Goal: Task Accomplishment & Management: Complete application form

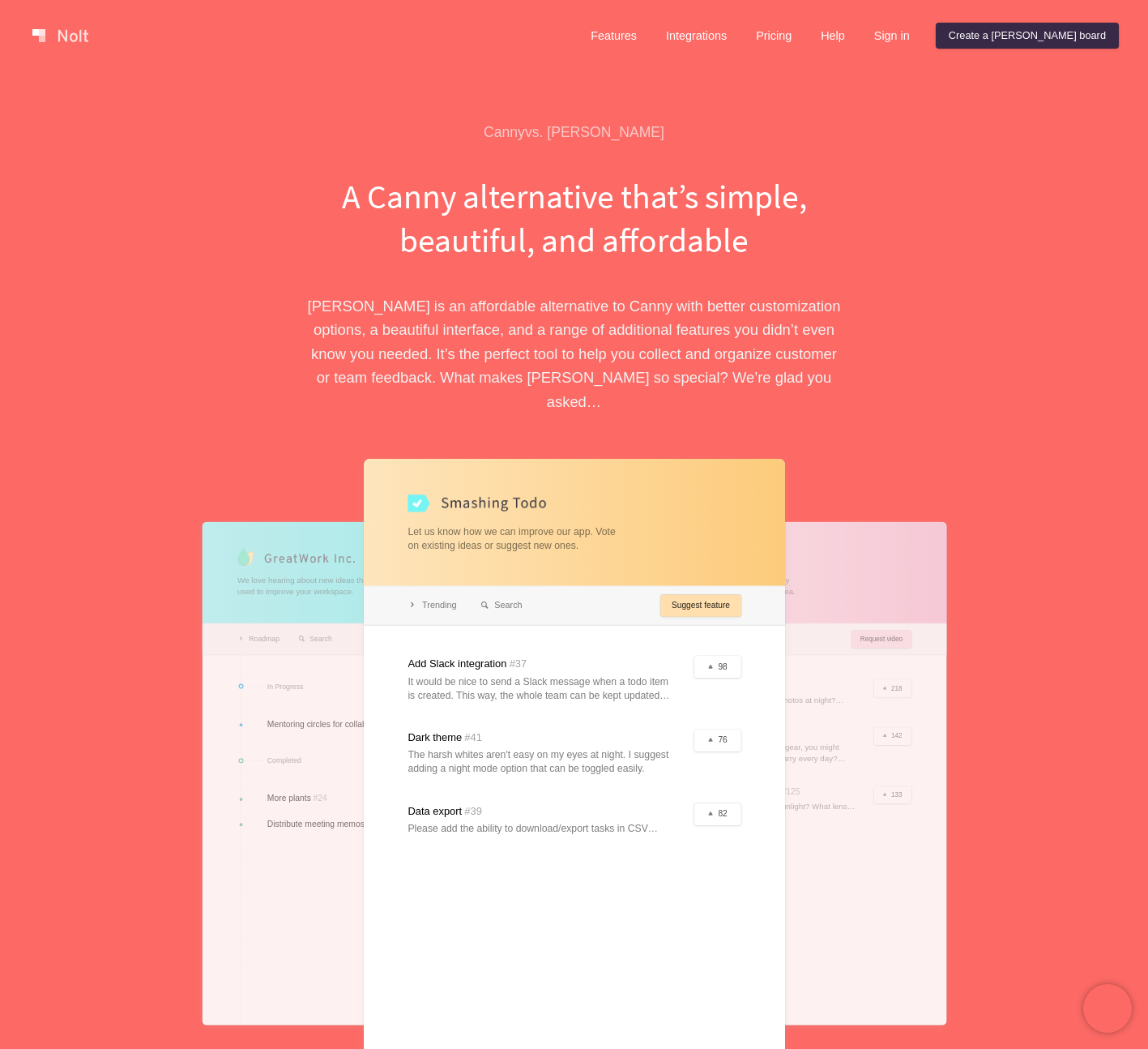
click at [794, 125] on div "Canny vs. [PERSON_NAME]" at bounding box center [574, 133] width 559 height 18
click at [650, 32] on link "Features" at bounding box center [613, 36] width 72 height 26
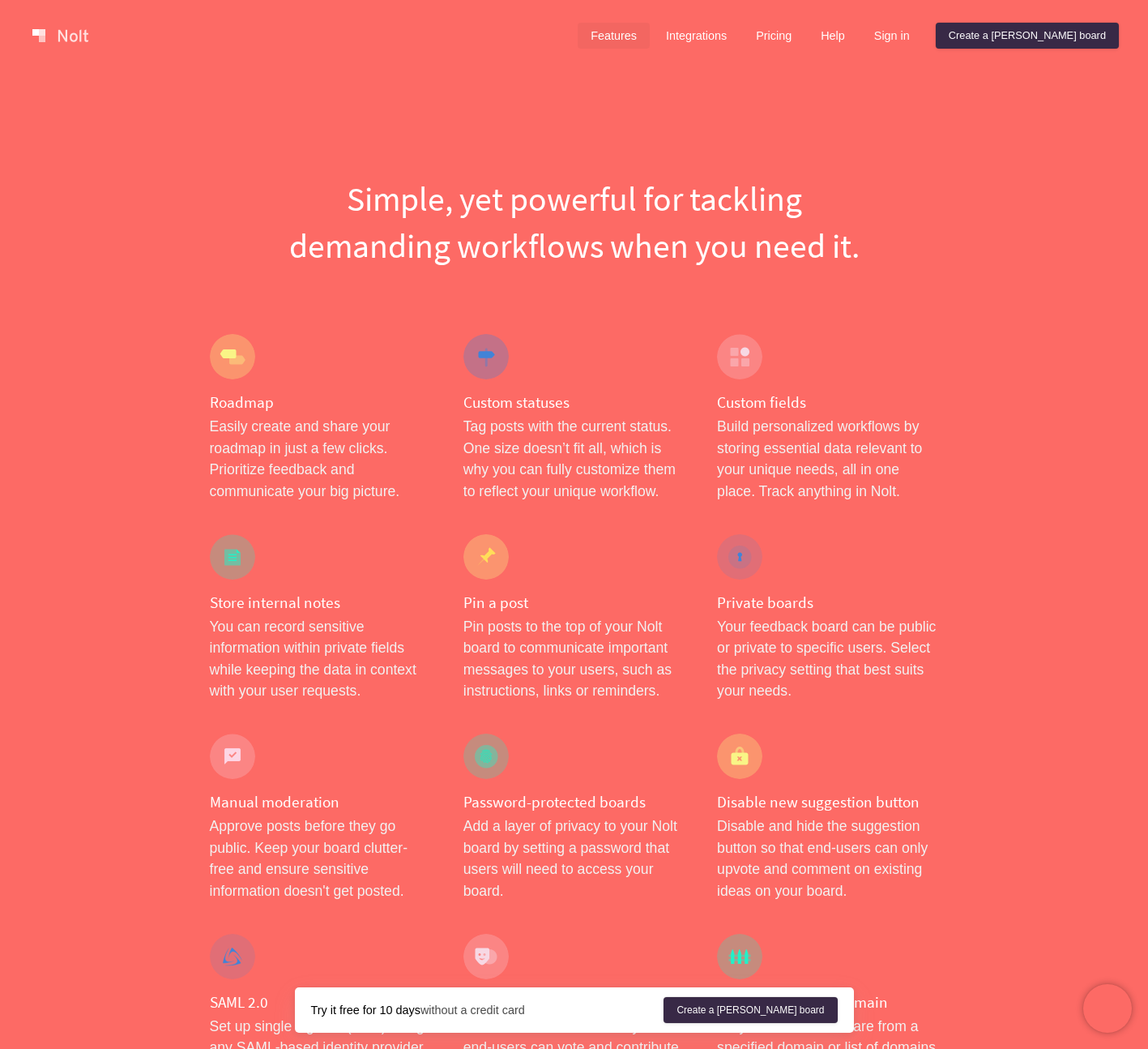
click at [864, 179] on h1 "Simple, yet powerful for tackling demanding workflows when you need it." at bounding box center [574, 222] width 729 height 94
click at [739, 34] on link "Integrations" at bounding box center [696, 36] width 87 height 26
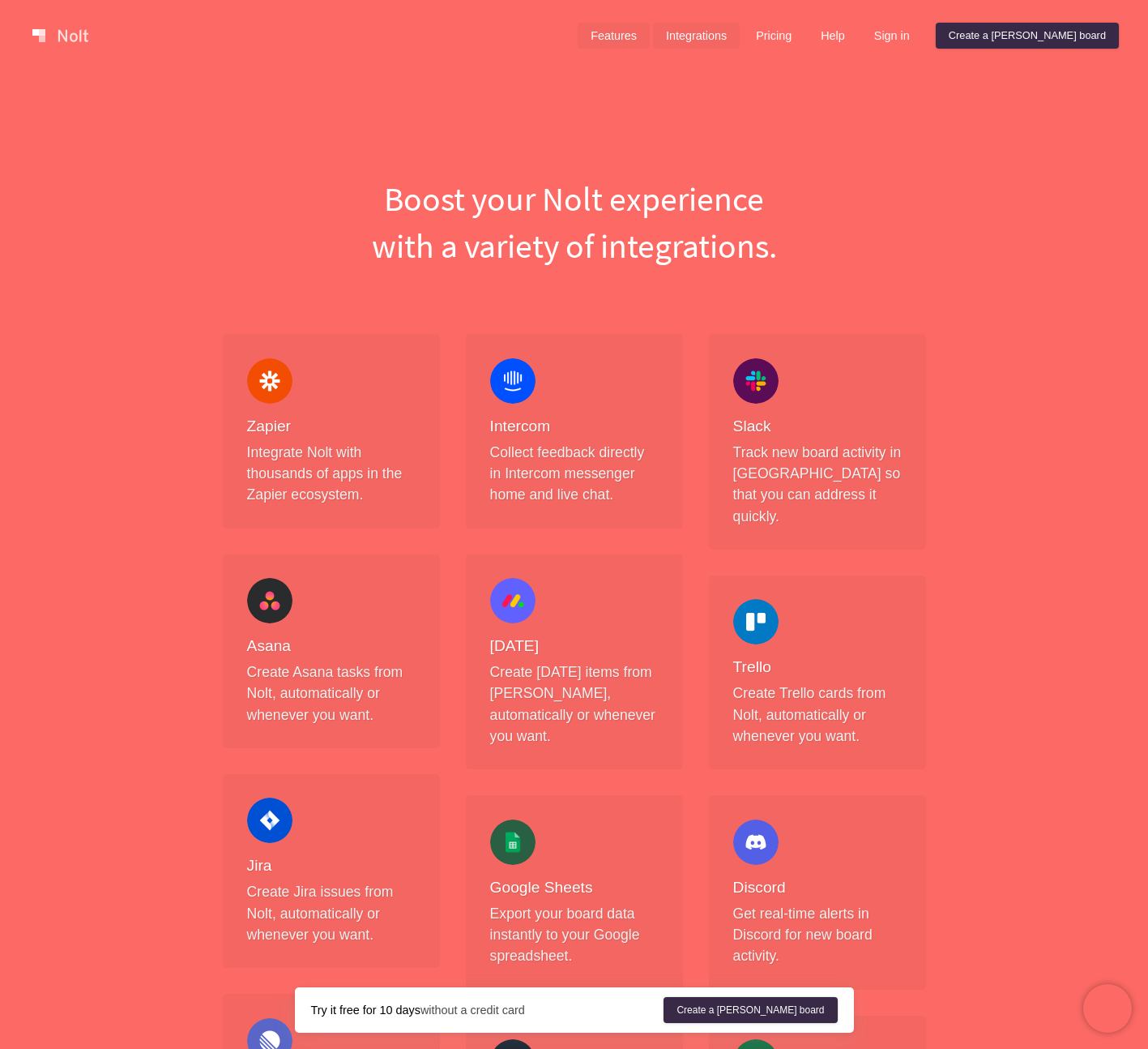
click at [650, 42] on link "Features" at bounding box center [613, 36] width 72 height 26
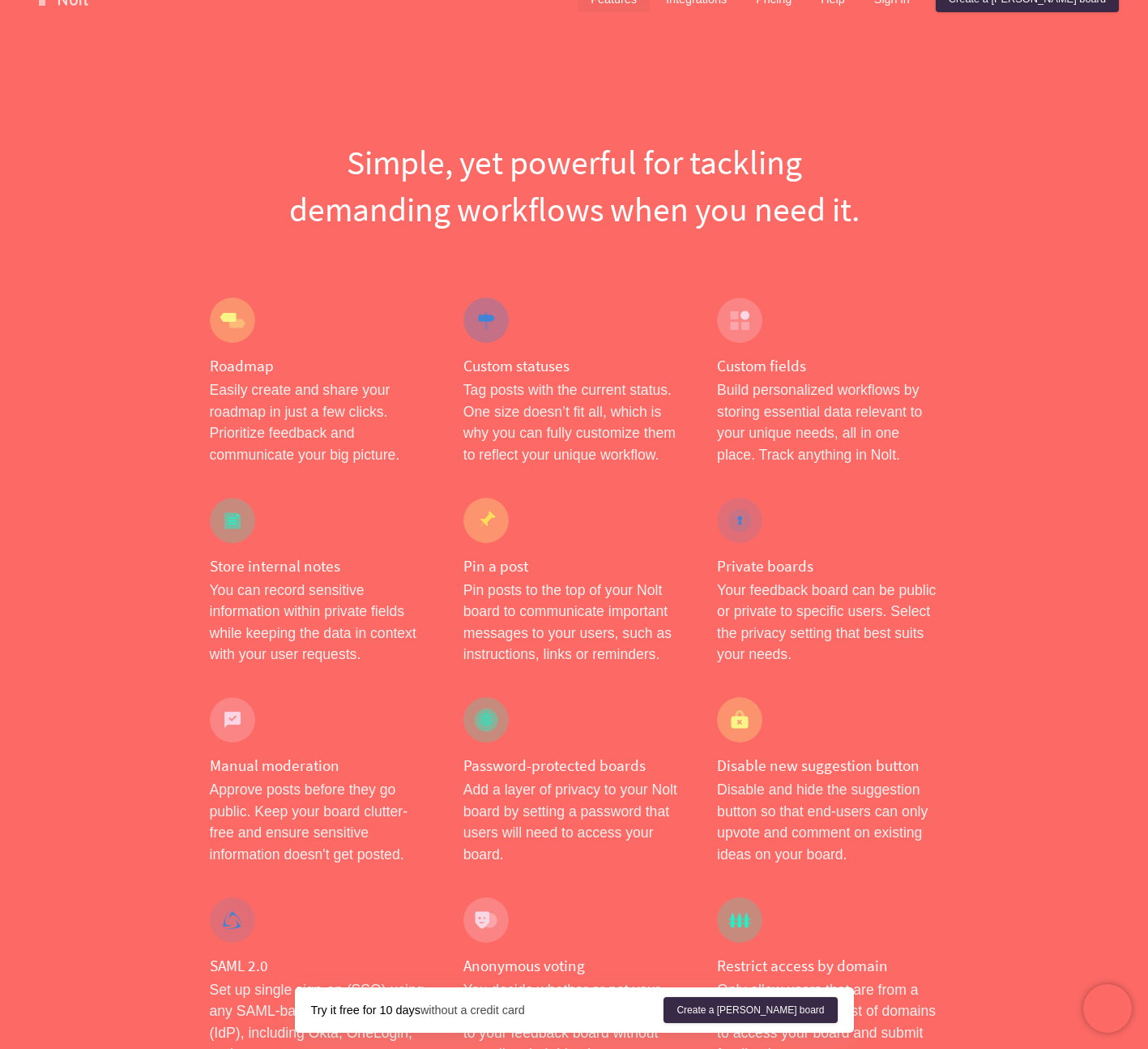
scroll to position [34, 0]
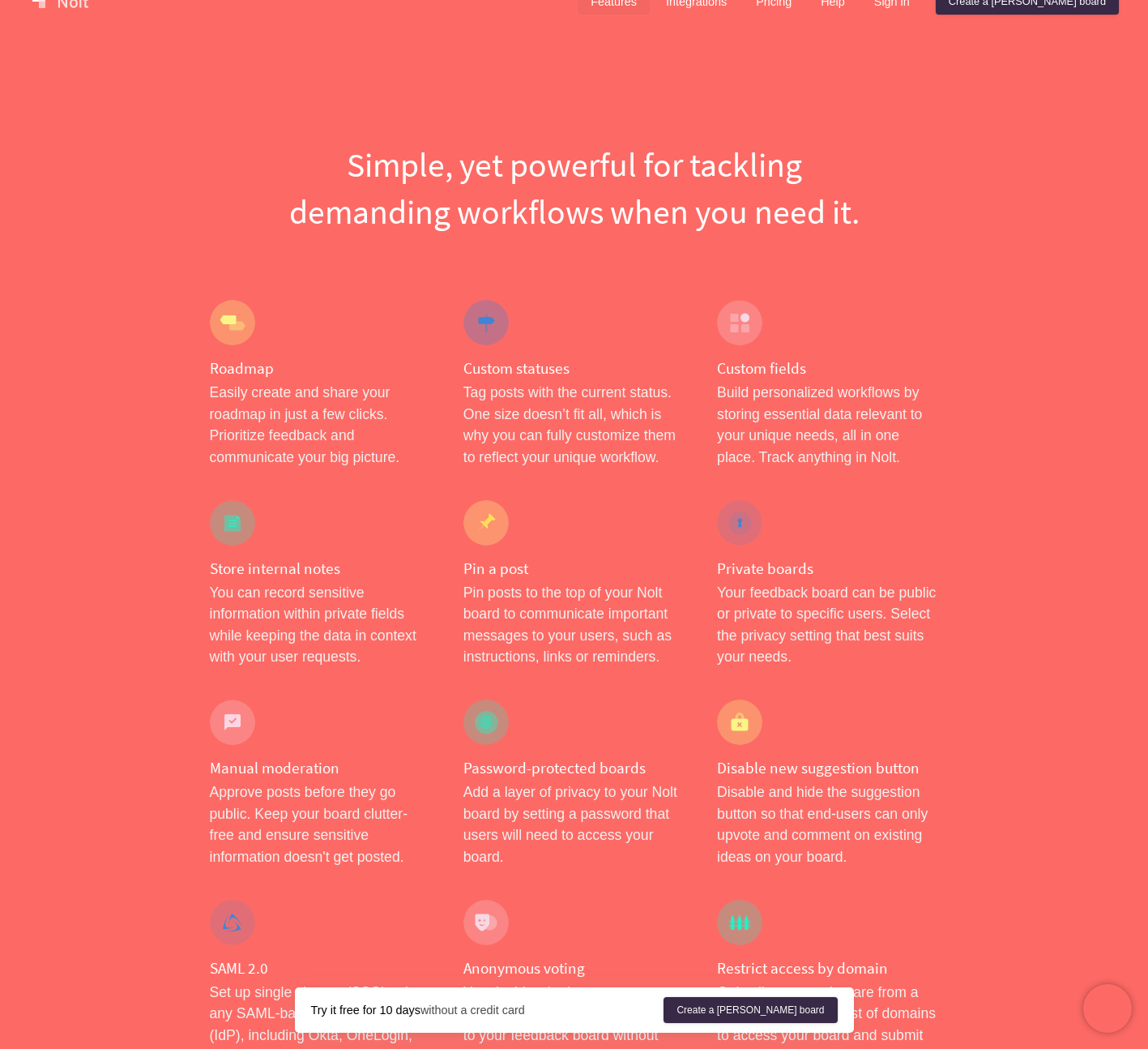
click at [272, 425] on p "Easily create and share your roadmap in just a few clicks. Prioritize feedback …" at bounding box center [320, 424] width 221 height 86
click at [238, 314] on div at bounding box center [232, 322] width 45 height 45
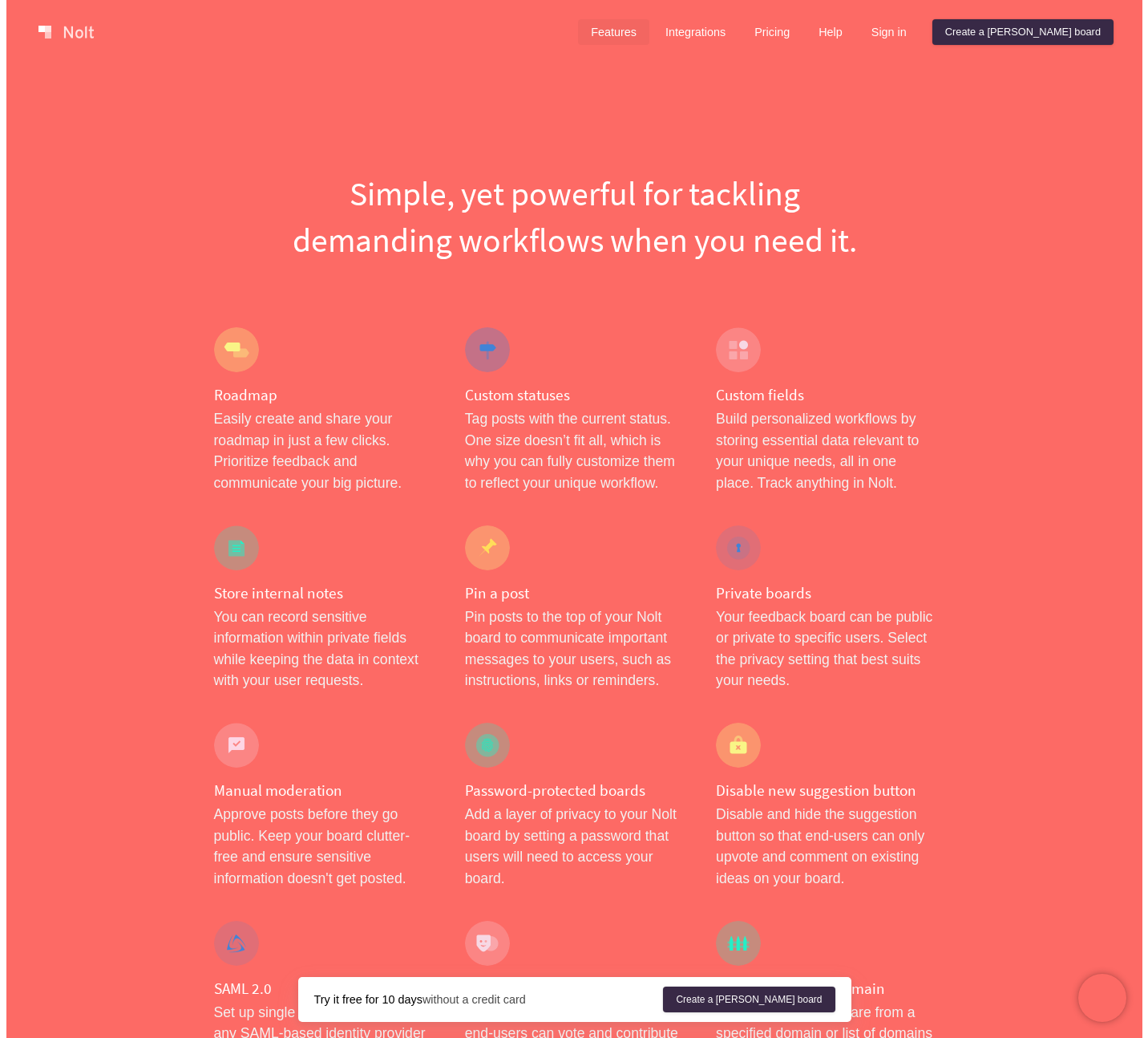
scroll to position [0, 0]
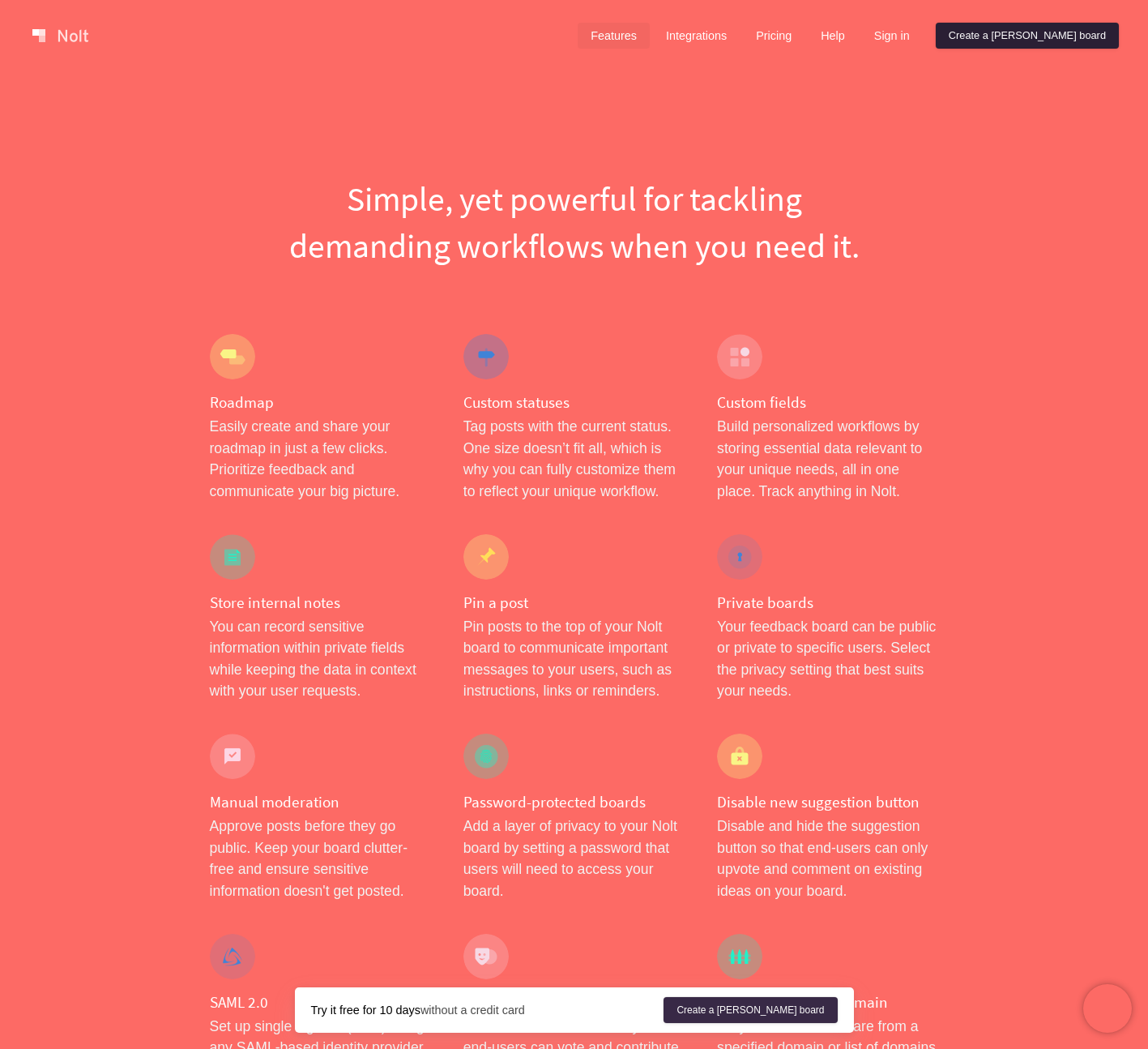
click at [1061, 41] on link "Create a [PERSON_NAME] board" at bounding box center [1026, 36] width 183 height 26
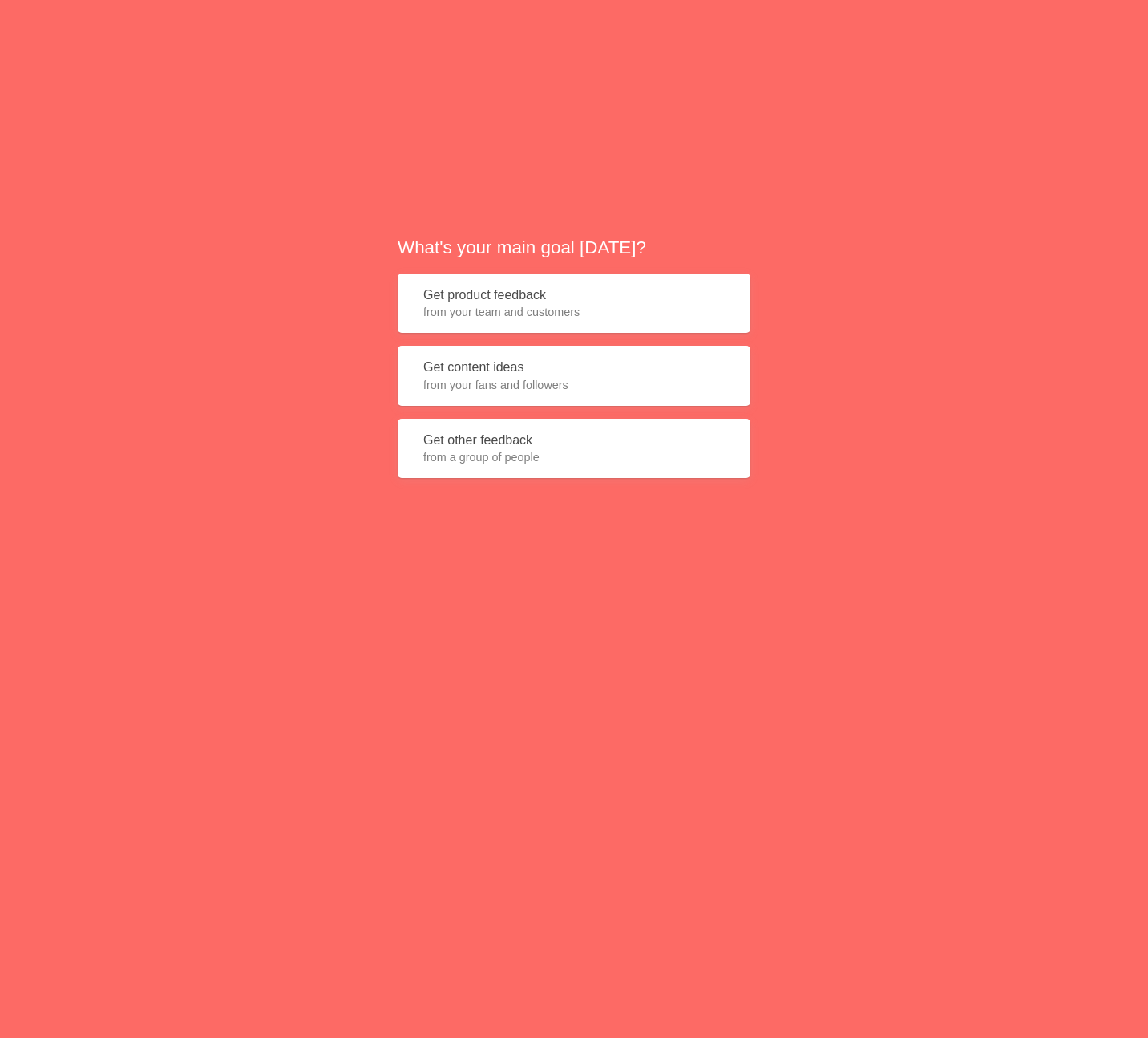
click at [497, 374] on button "Get content ideas from your fans and followers" at bounding box center [573, 375] width 353 height 60
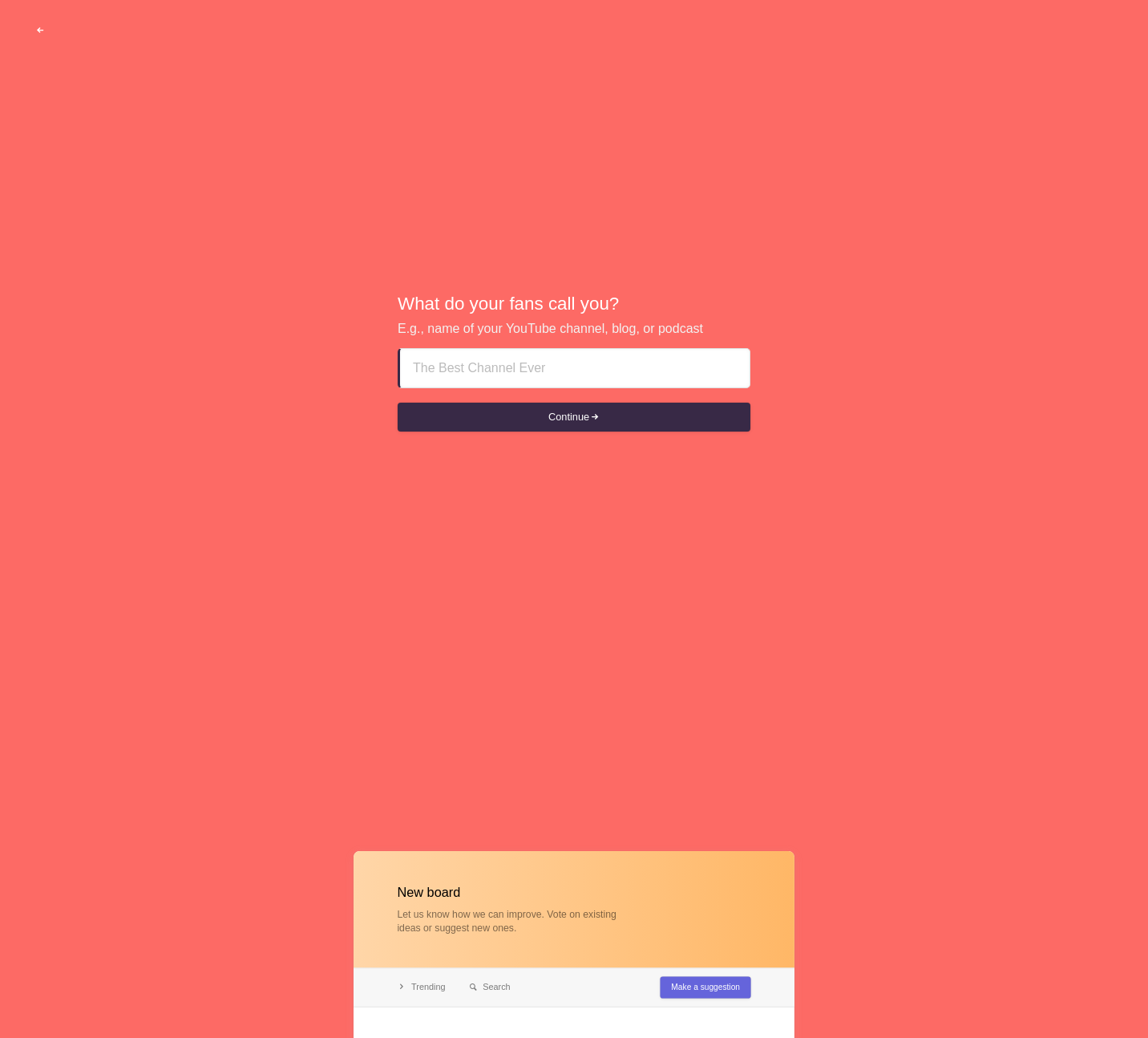
click at [42, 31] on span "button" at bounding box center [40, 30] width 10 height 10
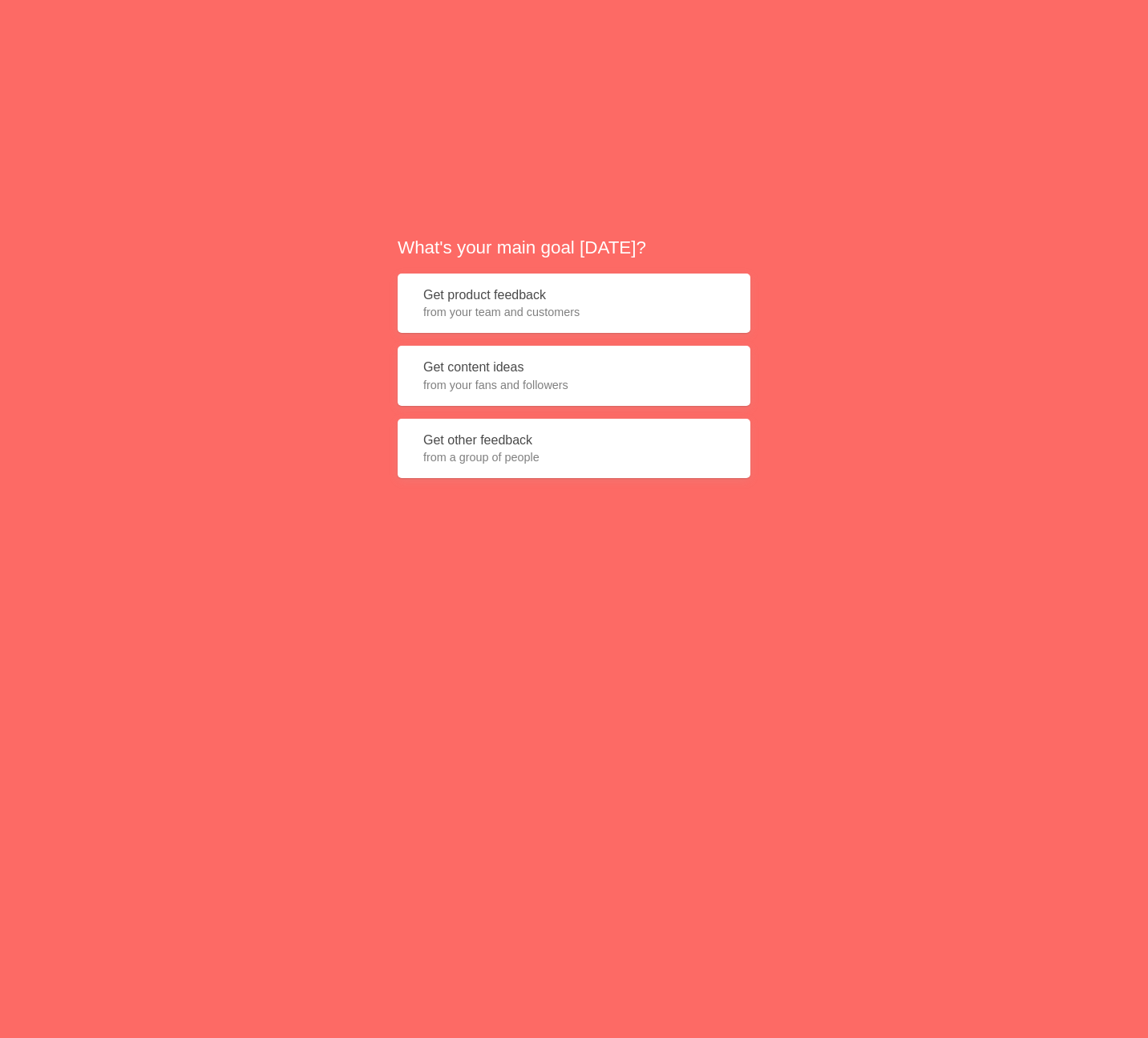
click at [517, 455] on span "from a group of people" at bounding box center [574, 457] width 302 height 16
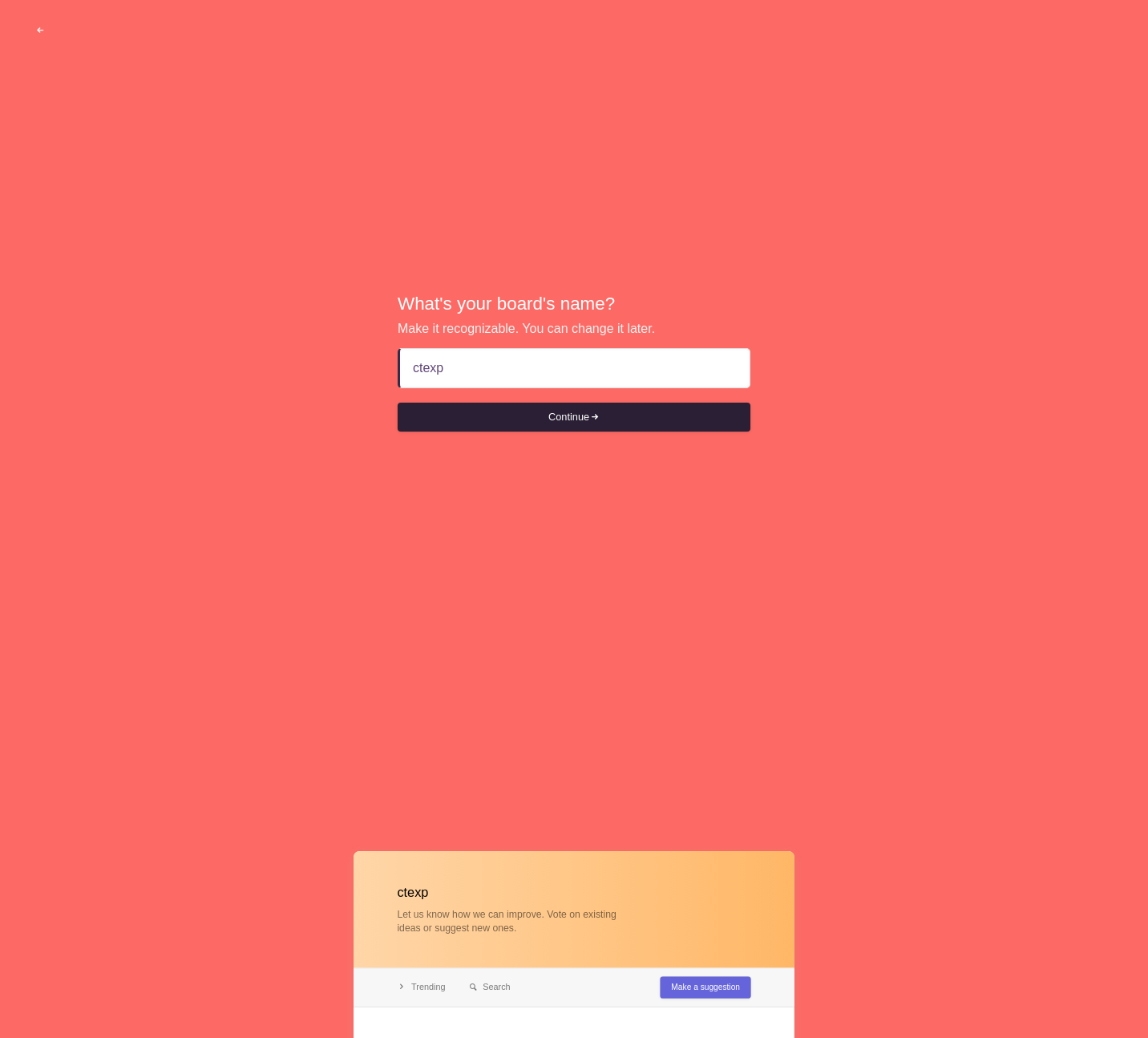
click at [576, 414] on button "Continue" at bounding box center [573, 417] width 353 height 29
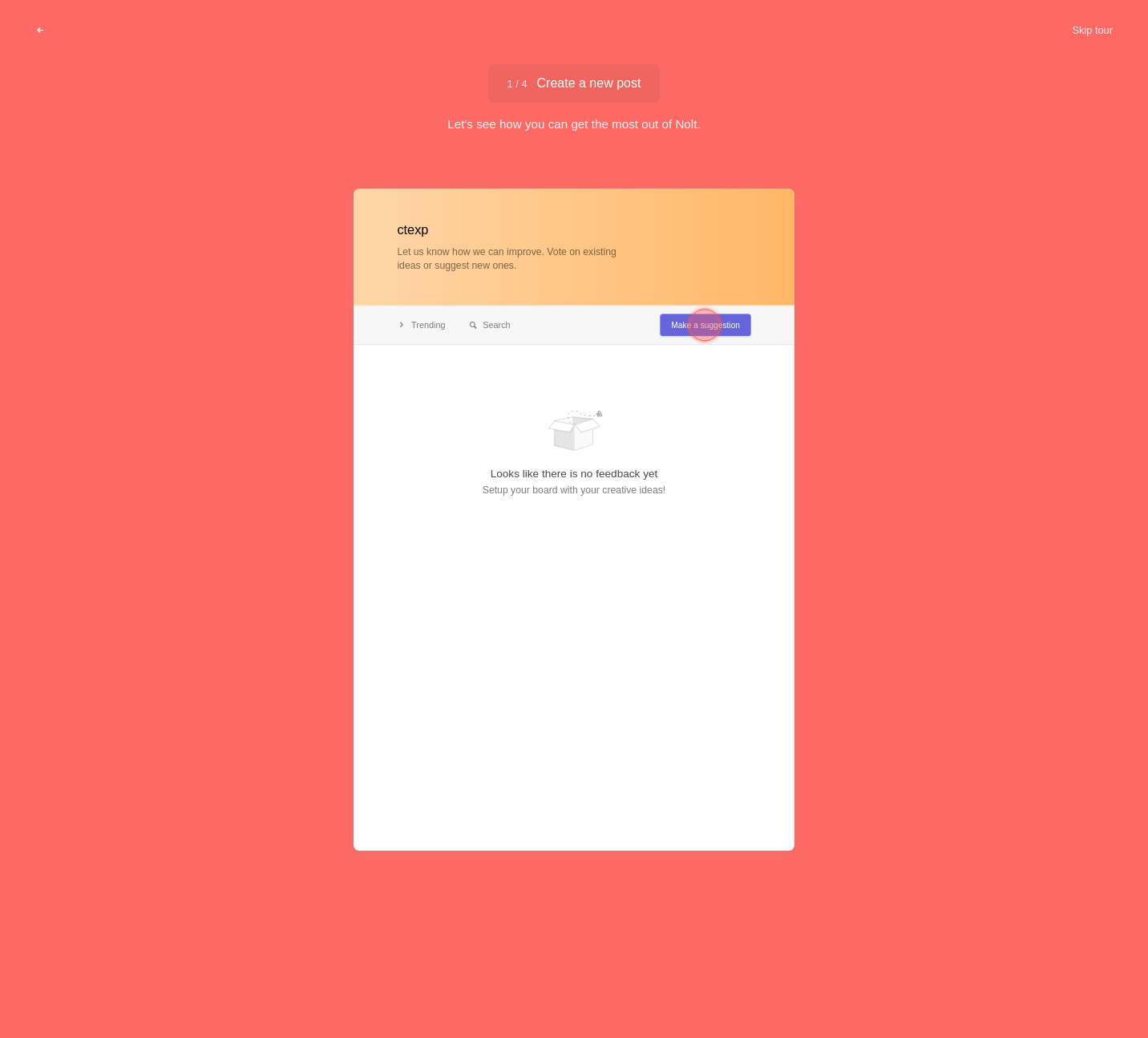
type input "ctexp"
click at [717, 328] on div at bounding box center [704, 325] width 32 height 32
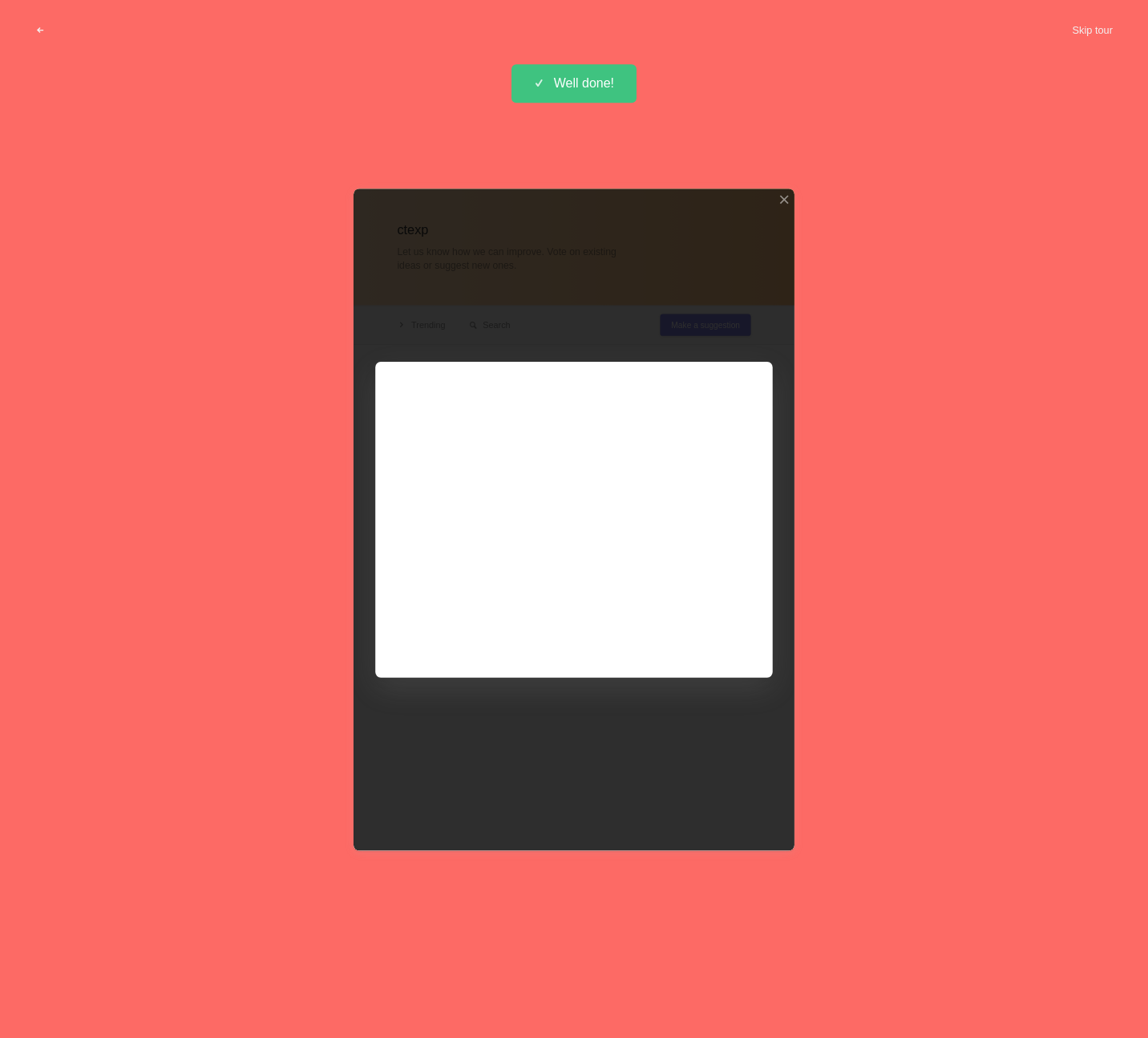
click at [699, 632] on div at bounding box center [574, 520] width 441 height 662
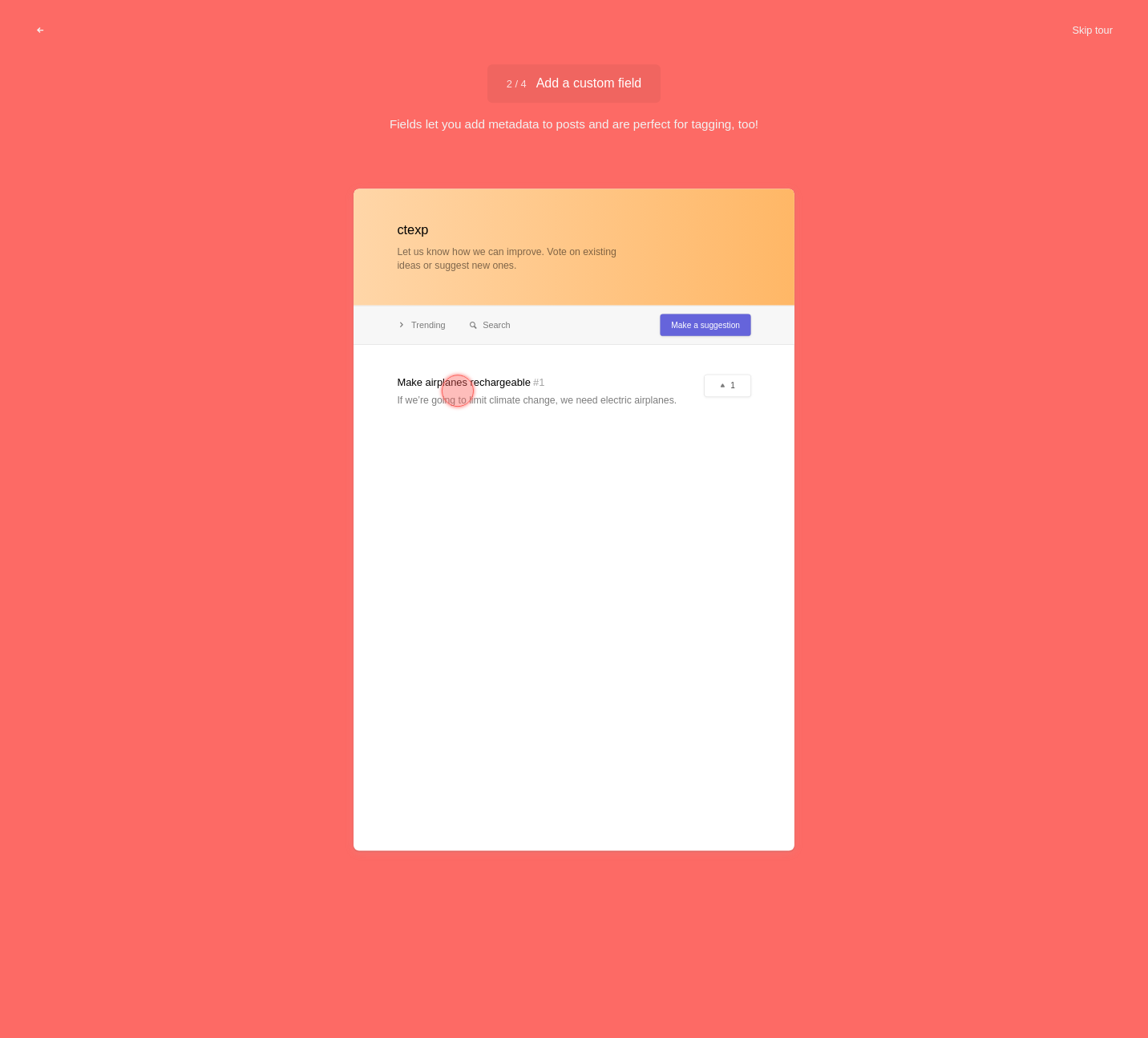
click at [457, 391] on div at bounding box center [457, 391] width 32 height 32
click at [455, 390] on div at bounding box center [457, 391] width 32 height 32
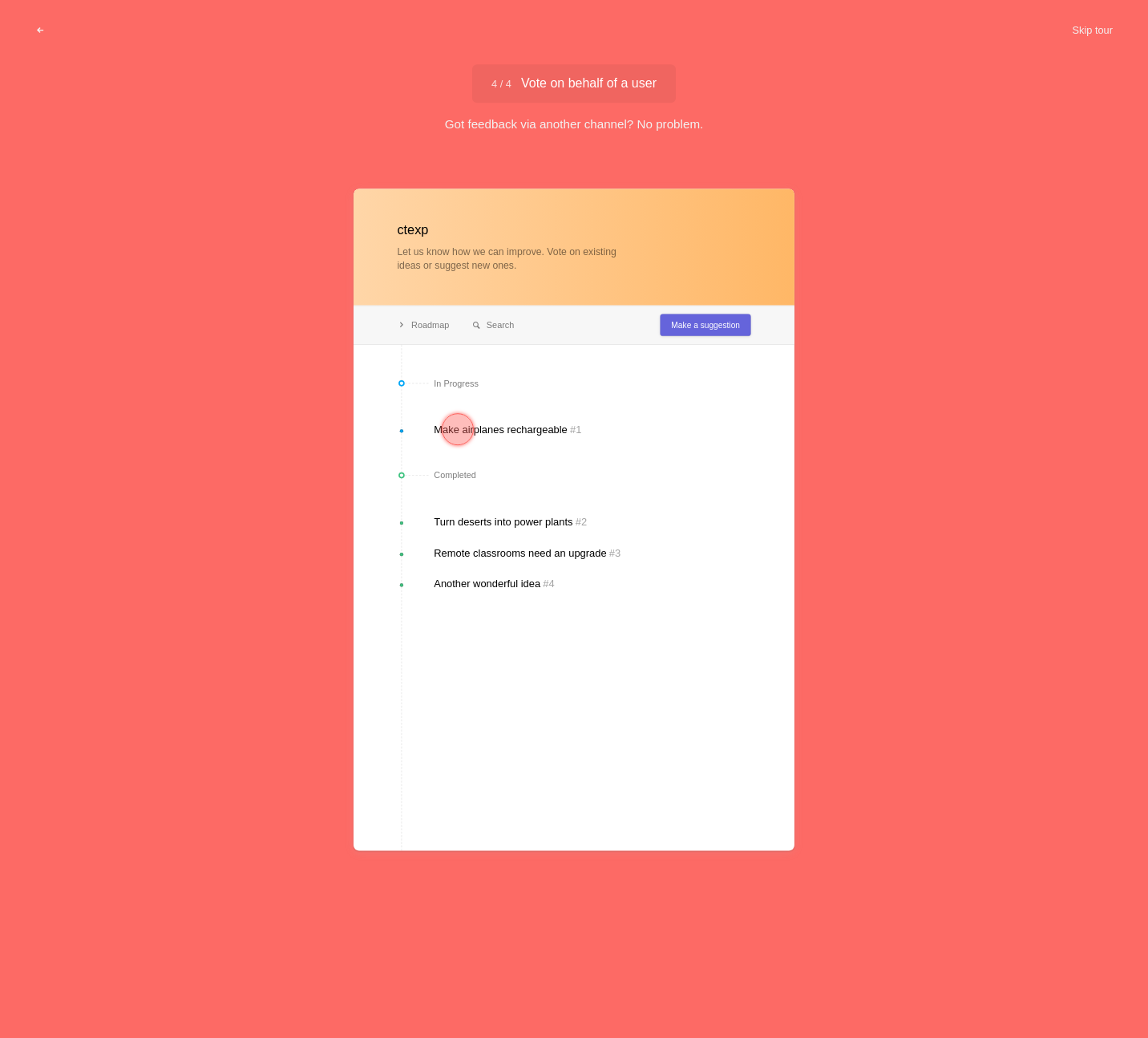
click at [457, 431] on div at bounding box center [457, 429] width 32 height 32
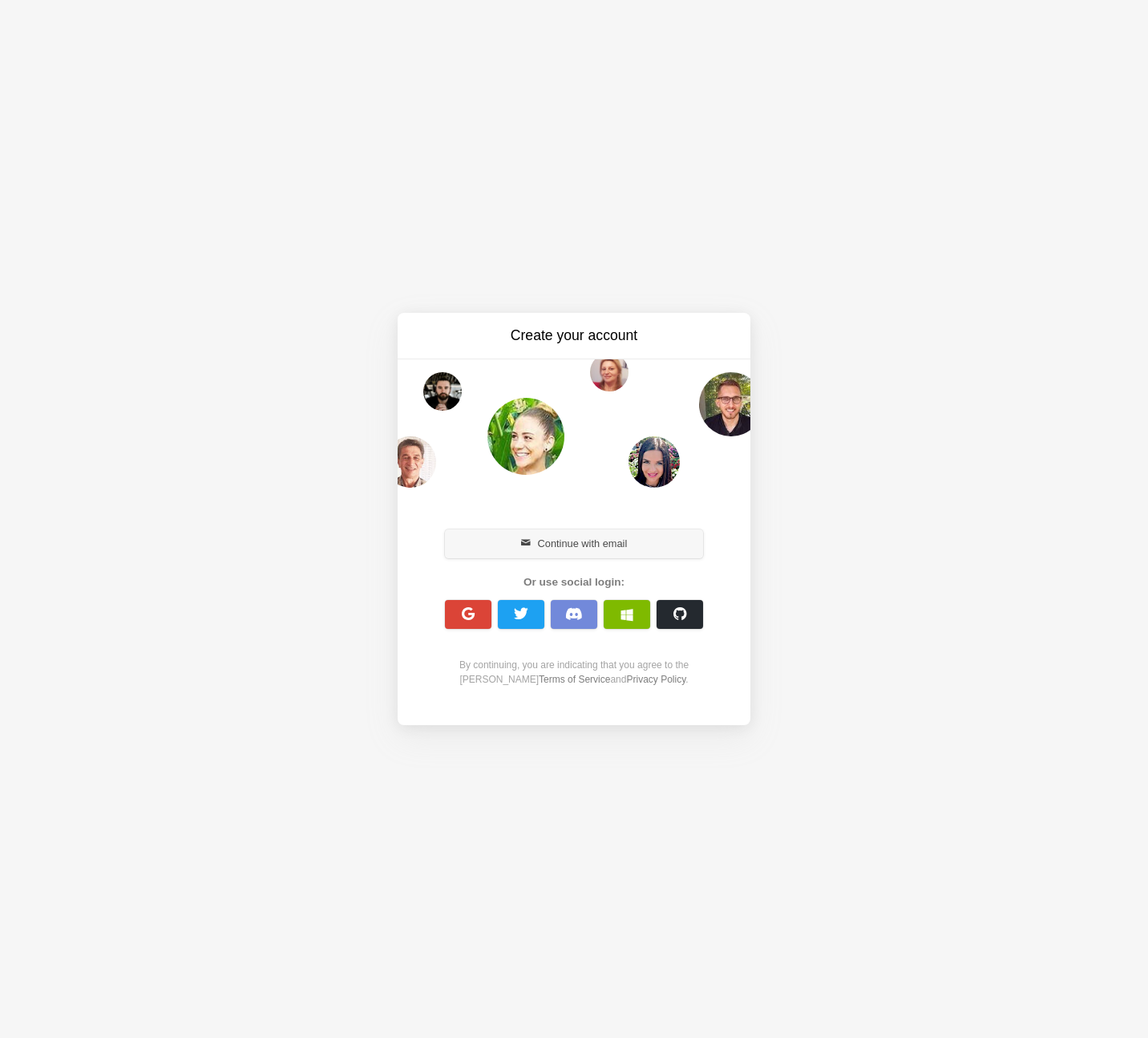
click at [585, 544] on button "Continue with email" at bounding box center [573, 544] width 258 height 29
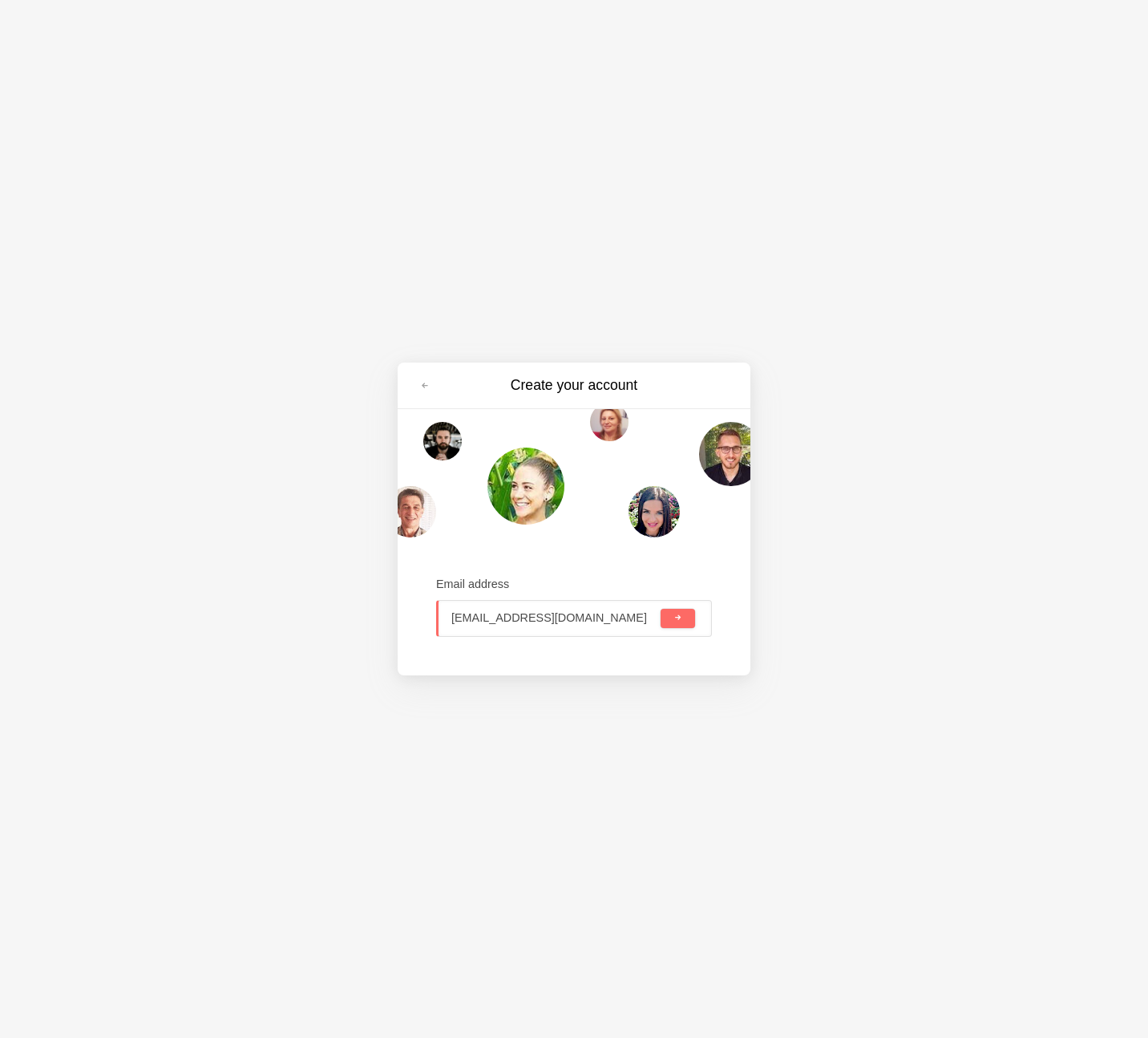
type input "[EMAIL_ADDRESS][DOMAIN_NAME]"
click at [661, 609] on button "submit" at bounding box center [678, 618] width 35 height 19
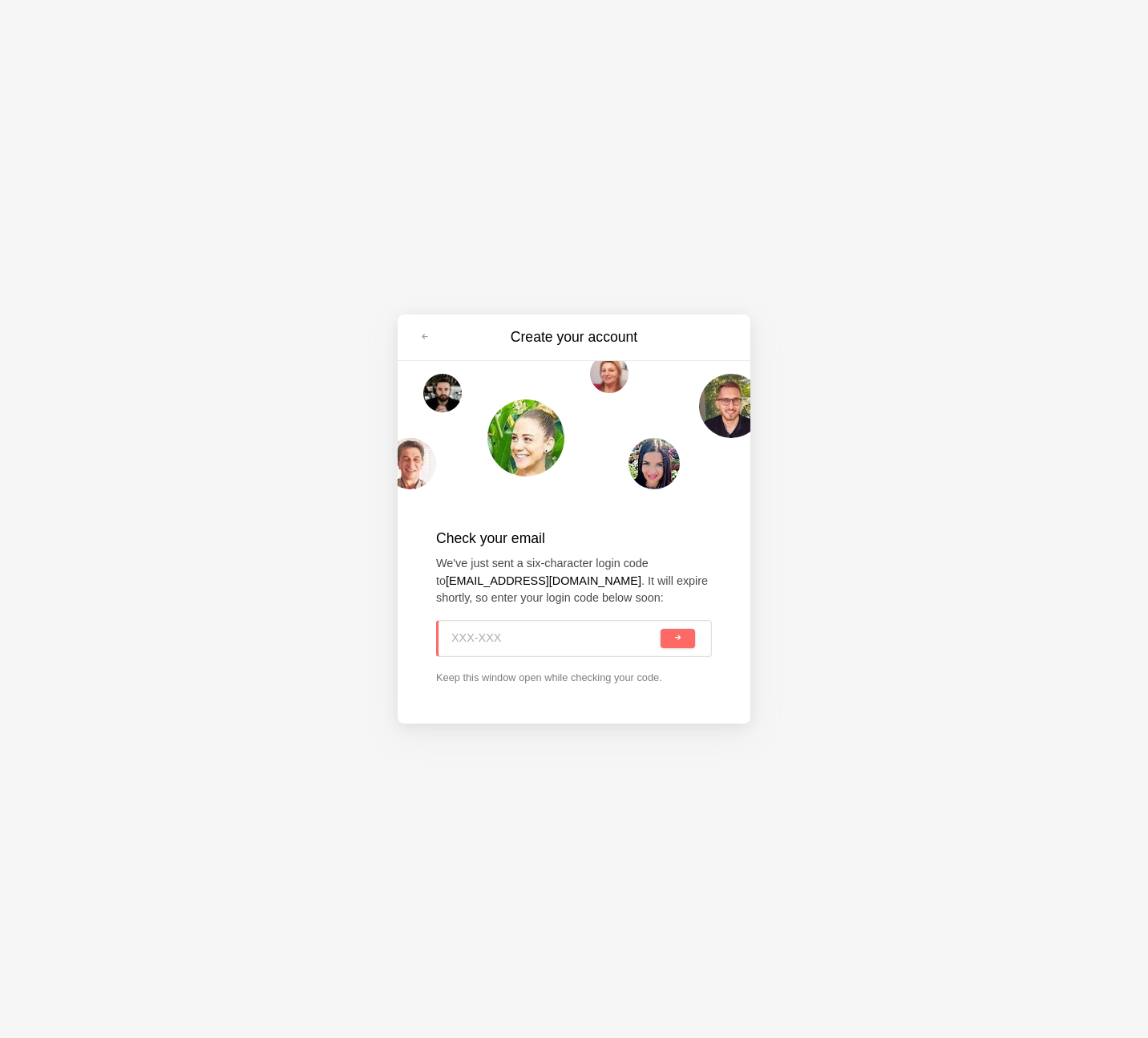
click at [525, 638] on input at bounding box center [554, 638] width 206 height 36
paste input "CND-TZD"
type input "CND-TZD"
click at [670, 642] on button "submit" at bounding box center [678, 638] width 35 height 19
